Goal: Task Accomplishment & Management: Complete application form

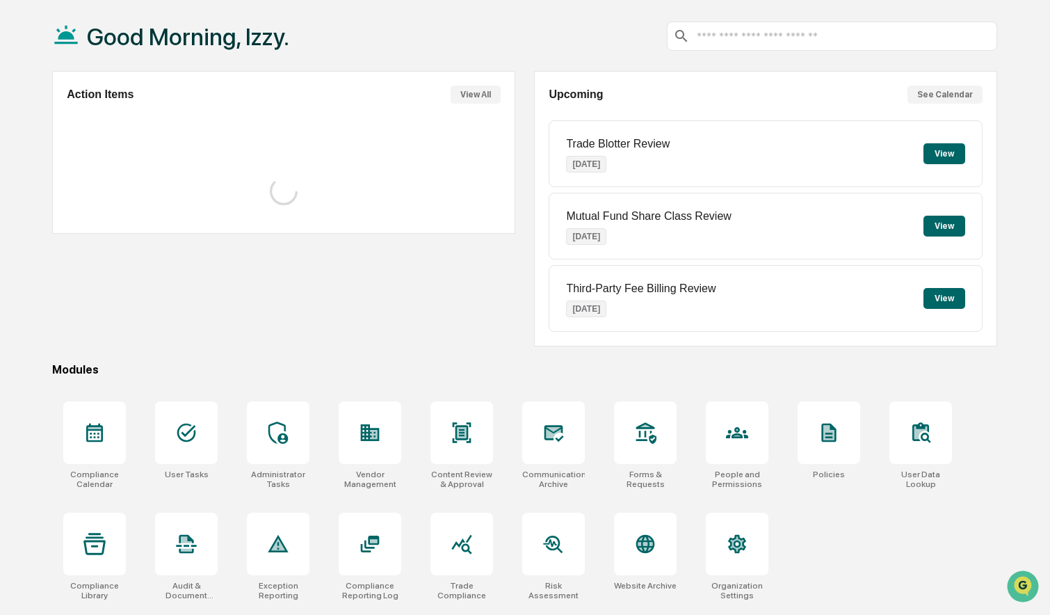
scroll to position [66, 0]
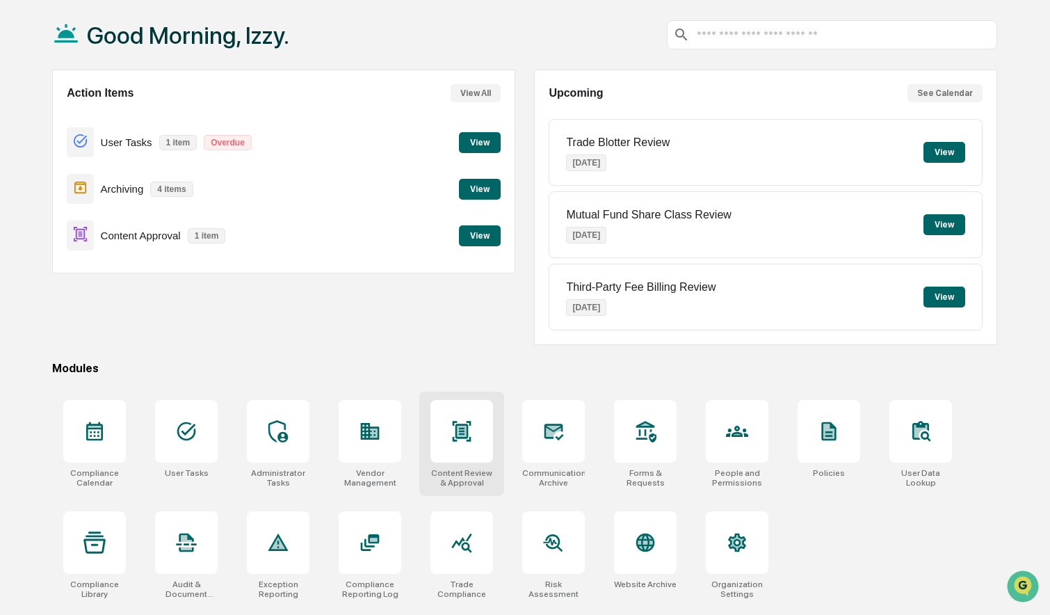
click at [483, 449] on div at bounding box center [461, 431] width 63 height 63
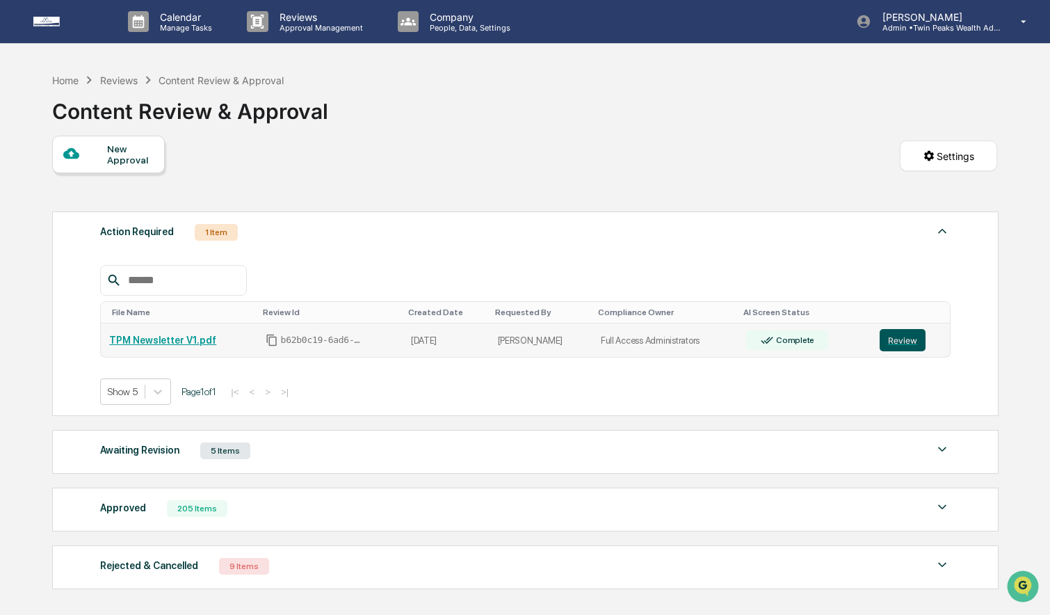
click at [896, 339] on button "Review" at bounding box center [903, 340] width 46 height 22
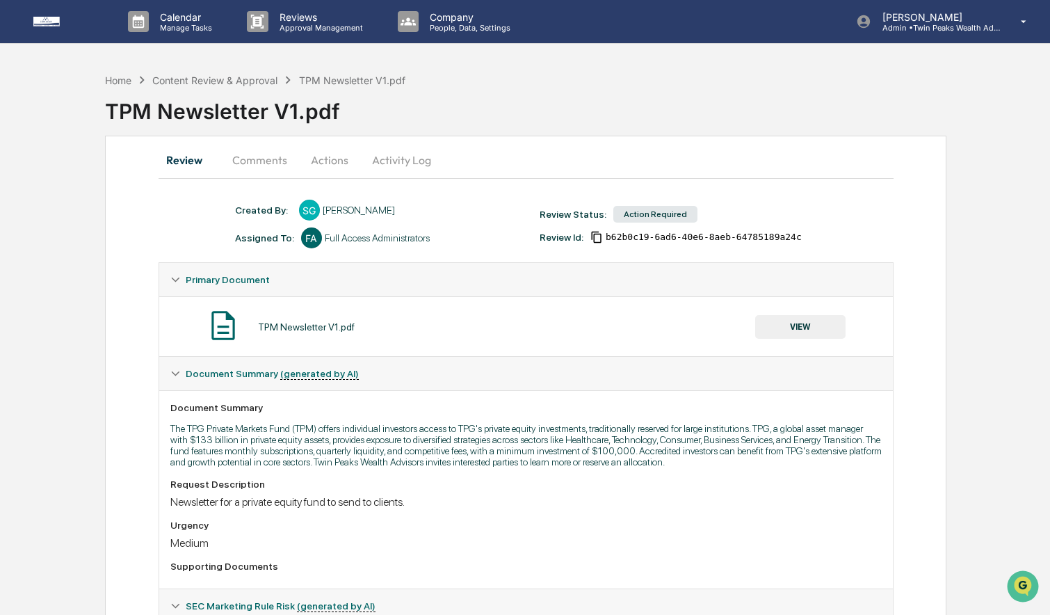
click at [410, 159] on button "Activity Log" at bounding box center [401, 159] width 81 height 33
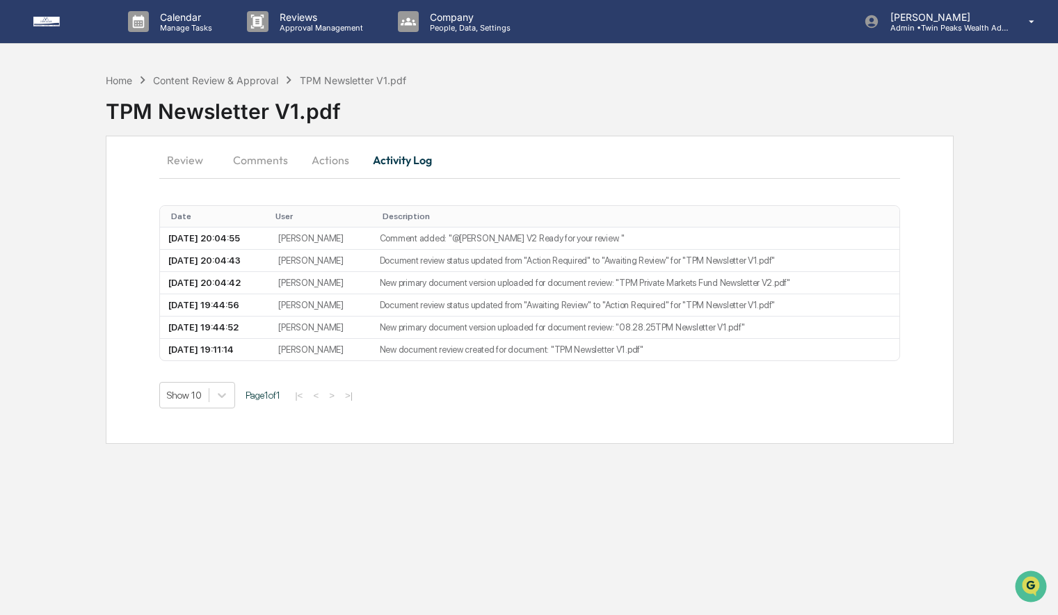
click at [339, 158] on button "Actions" at bounding box center [330, 159] width 63 height 33
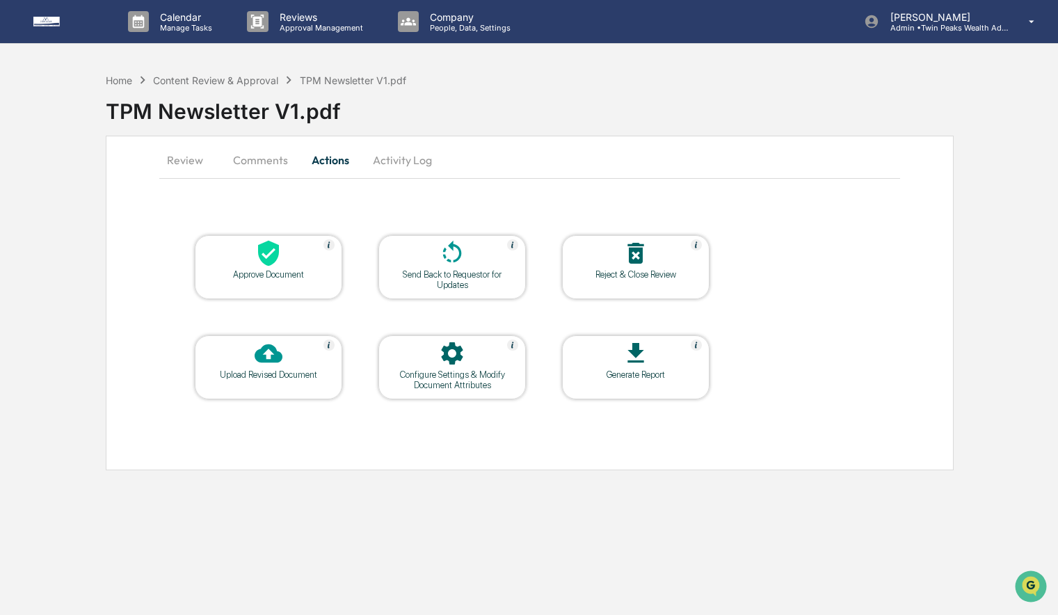
click at [179, 161] on button "Review" at bounding box center [190, 159] width 63 height 33
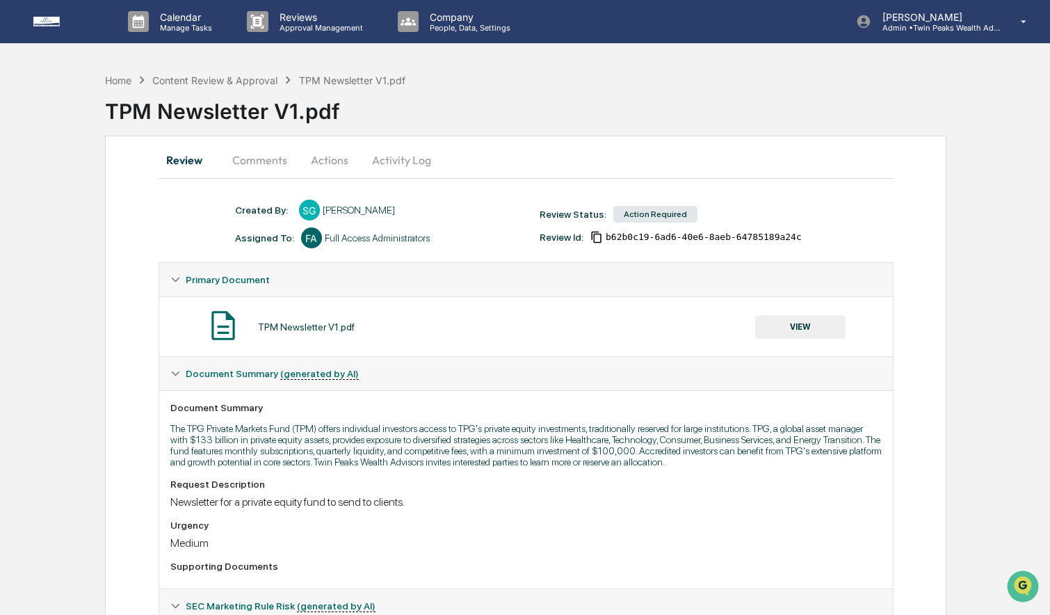
click at [806, 323] on button "VIEW" at bounding box center [800, 327] width 90 height 24
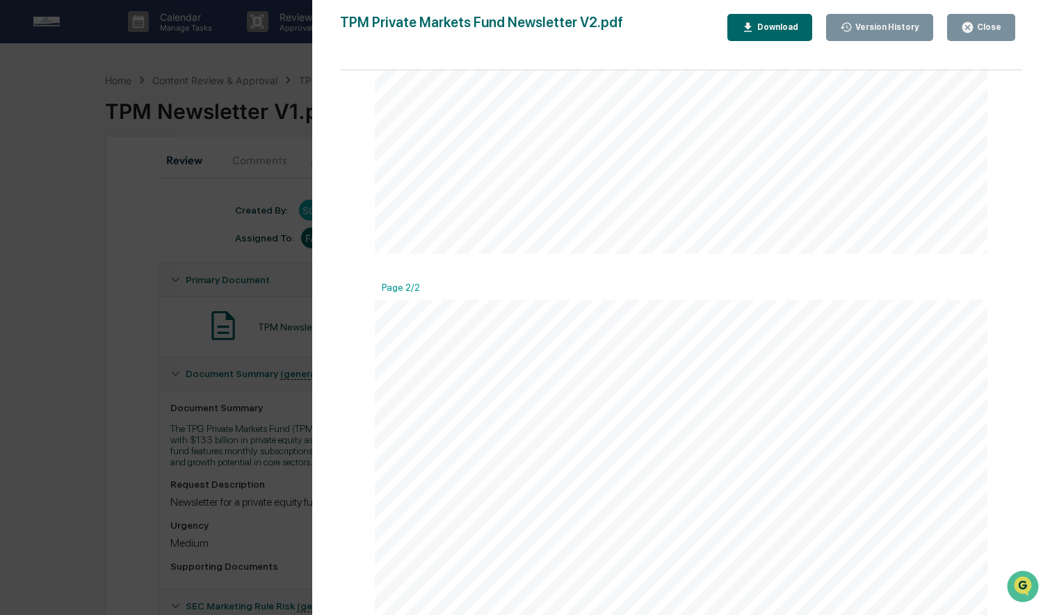
scroll to position [1120, 0]
click at [762, 22] on div "Download" at bounding box center [777, 27] width 44 height 10
click at [876, 26] on div "Version History" at bounding box center [886, 27] width 67 height 10
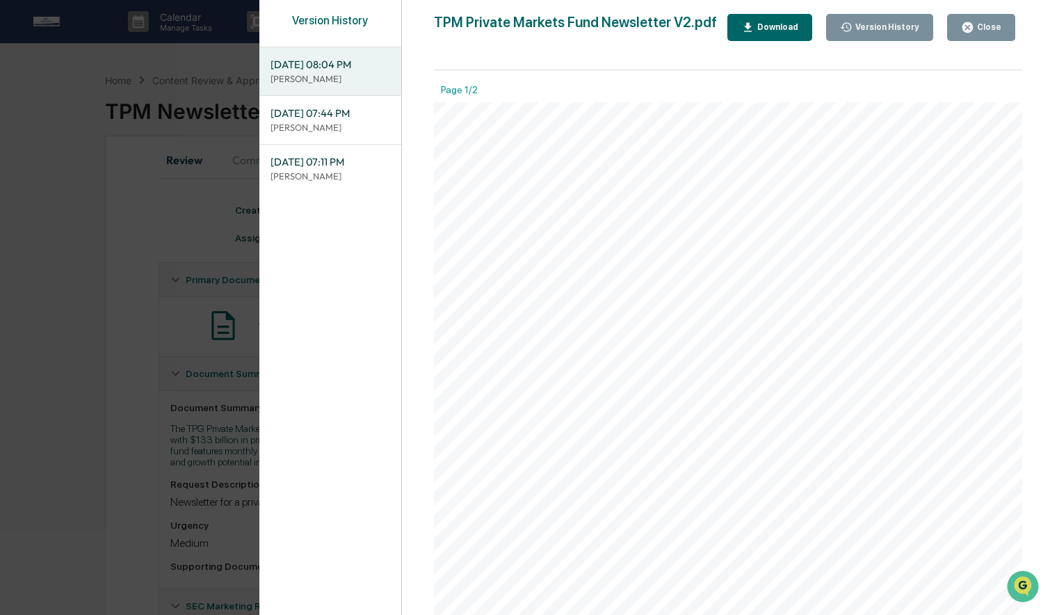
click at [318, 123] on p "[PERSON_NAME]" at bounding box center [331, 127] width 120 height 13
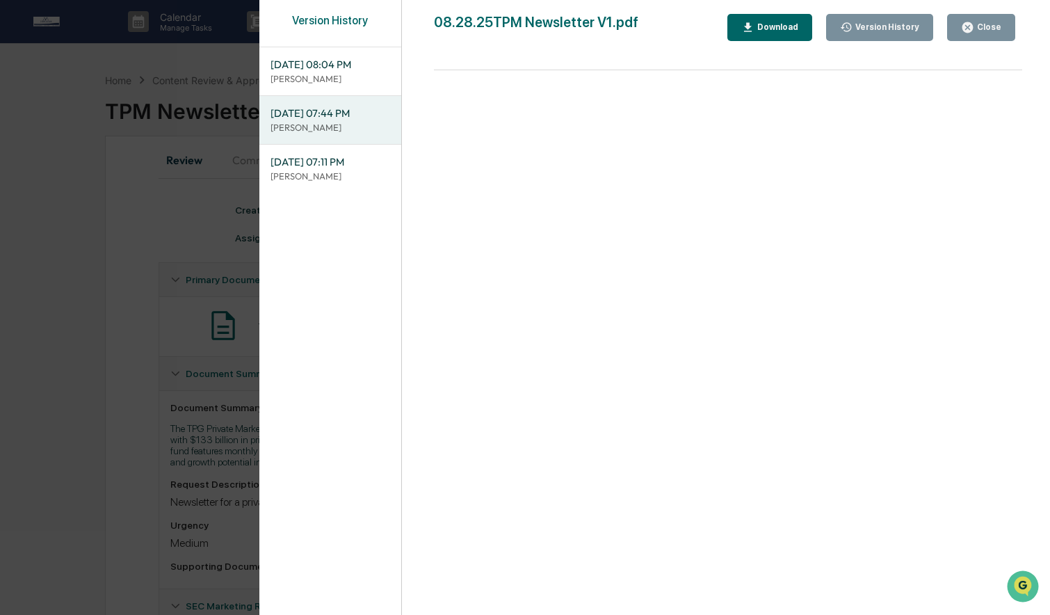
click at [794, 23] on div "Download" at bounding box center [777, 27] width 44 height 10
click at [168, 252] on div "Version History 09/16/2025, 08:04 PM Sahil Gupta 08/28/2025, 07:44 PM Lindsay R…" at bounding box center [525, 307] width 1050 height 615
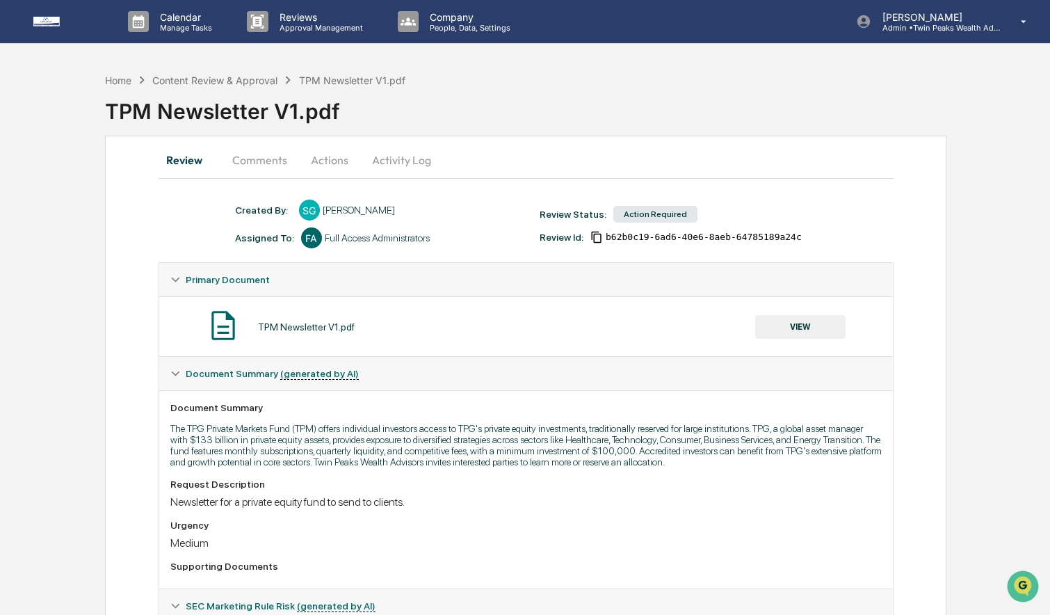
click at [332, 161] on button "Actions" at bounding box center [329, 159] width 63 height 33
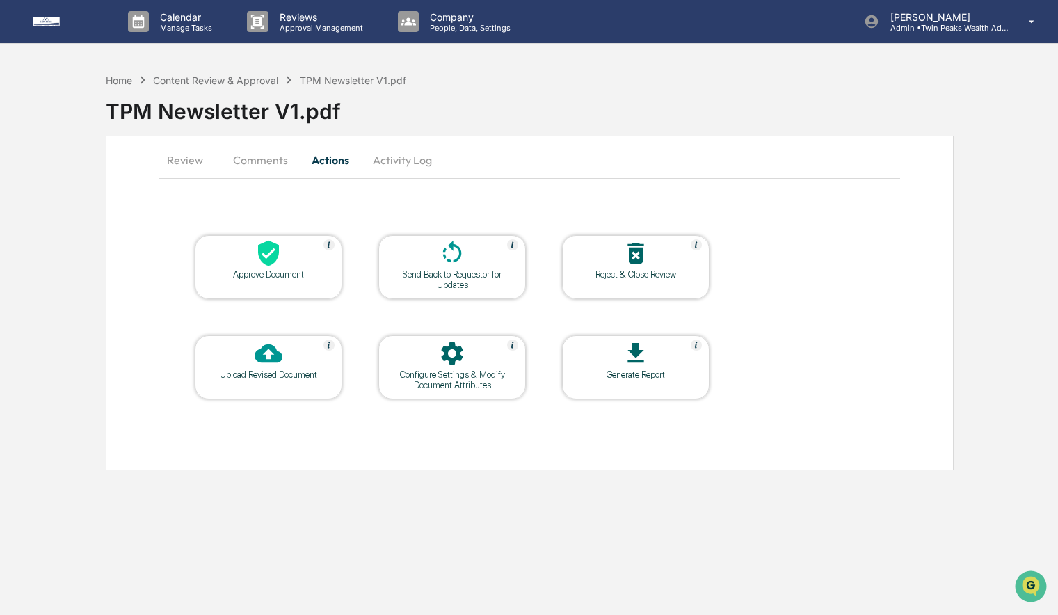
click at [265, 245] on icon at bounding box center [268, 254] width 21 height 26
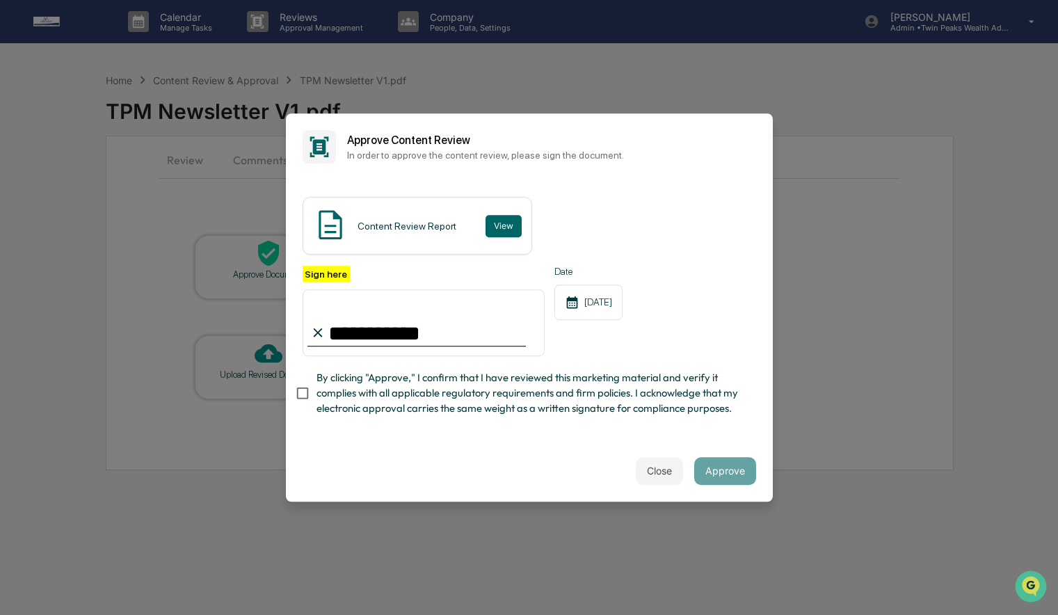
type input "**********"
click at [714, 476] on button "Approve" at bounding box center [725, 471] width 62 height 28
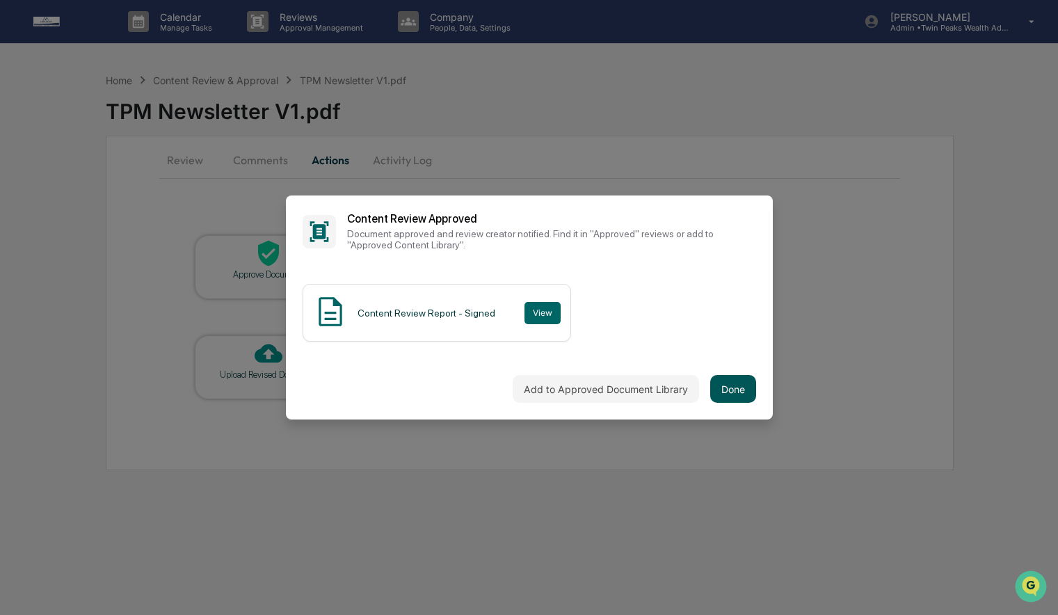
click at [736, 385] on button "Done" at bounding box center [733, 389] width 46 height 28
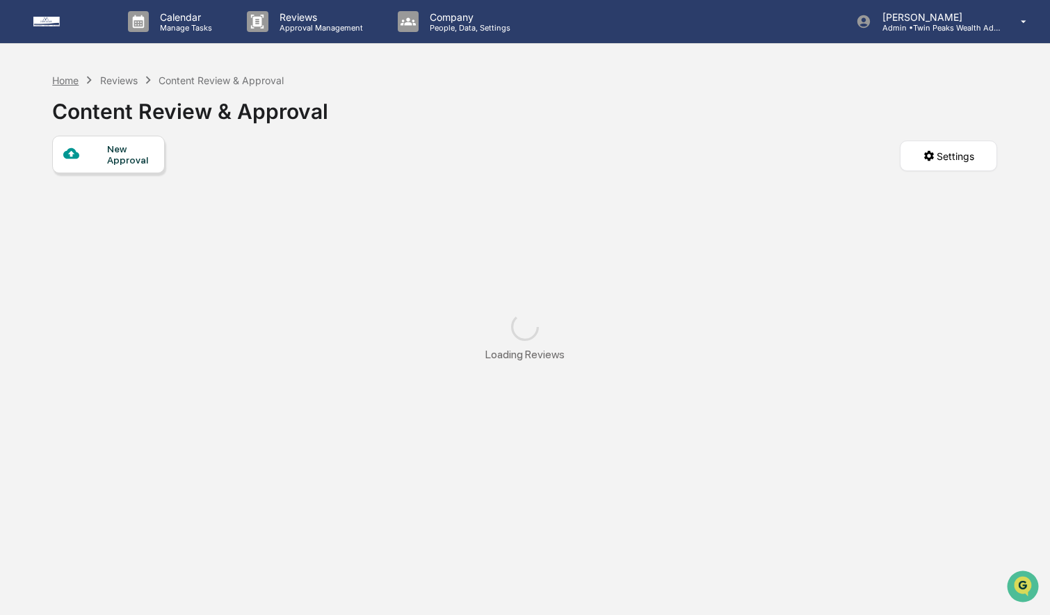
click at [70, 76] on div "Home" at bounding box center [65, 80] width 26 height 12
